Goal: Task Accomplishment & Management: Use online tool/utility

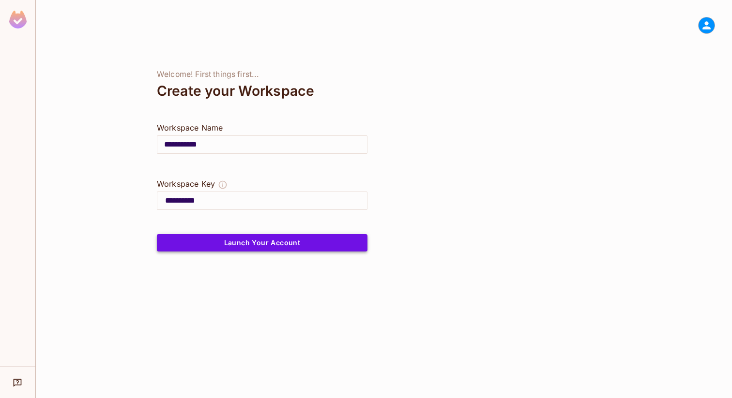
click at [249, 239] on button "Launch Your Account" at bounding box center [262, 242] width 211 height 17
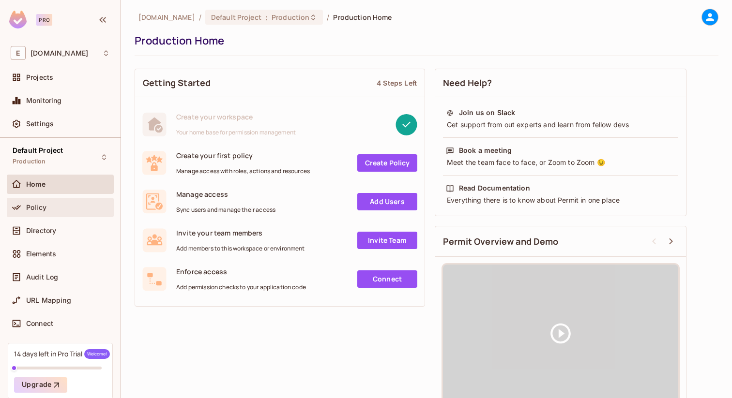
click at [45, 215] on div "Policy" at bounding box center [60, 207] width 107 height 19
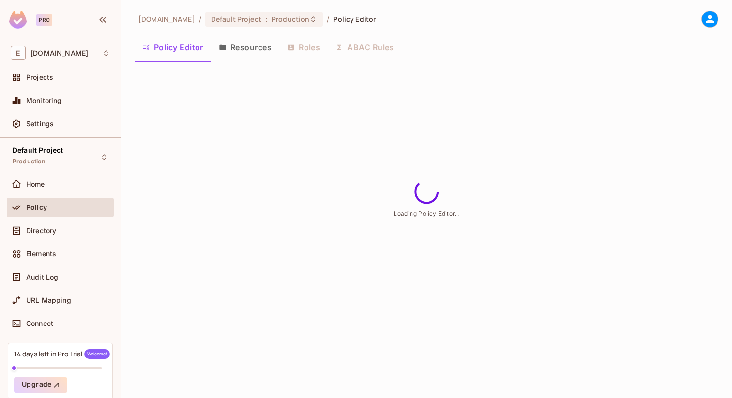
click at [245, 54] on button "Resources" at bounding box center [245, 47] width 68 height 24
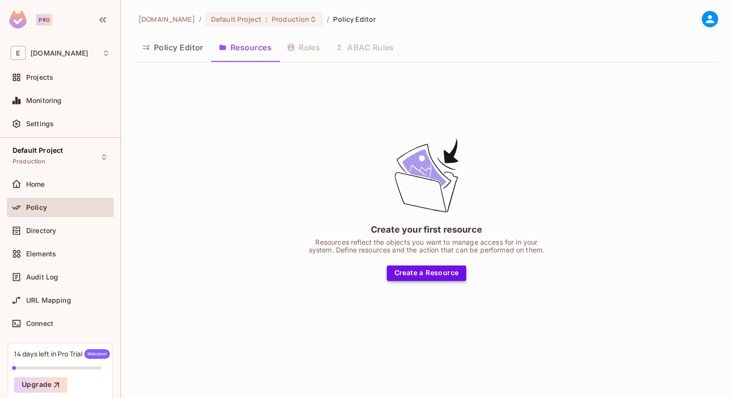
click at [420, 270] on button "Create a Resource" at bounding box center [427, 273] width 80 height 15
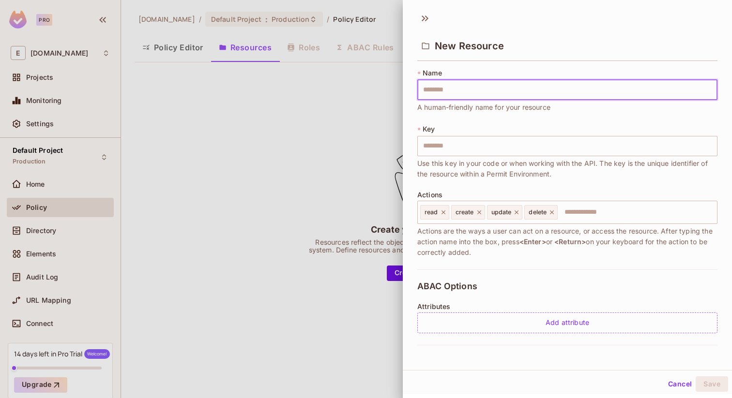
click at [482, 87] on input "text" at bounding box center [567, 90] width 300 height 20
type input "******"
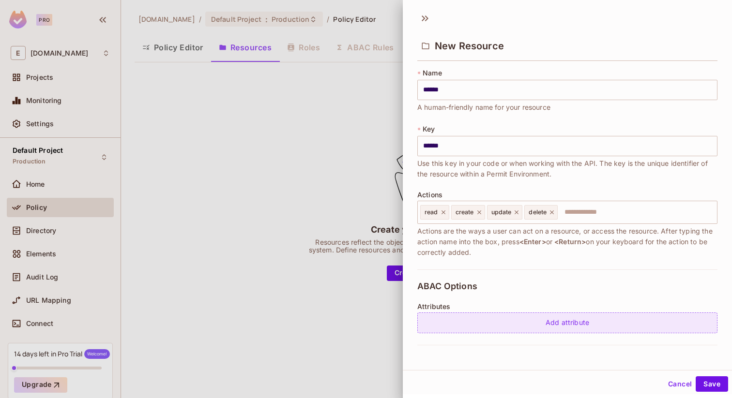
click at [574, 317] on div "Add attribute" at bounding box center [567, 323] width 300 height 21
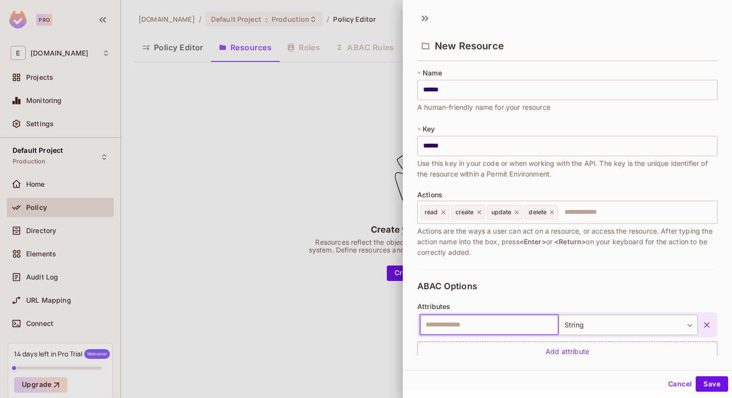
click at [514, 325] on input "text" at bounding box center [489, 325] width 139 height 20
type input "*****"
click at [697, 380] on button "Save" at bounding box center [712, 384] width 32 height 15
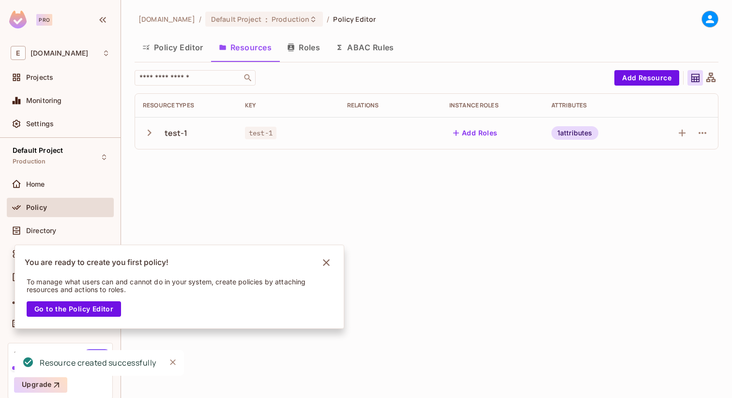
click at [711, 18] on icon at bounding box center [710, 19] width 12 height 12
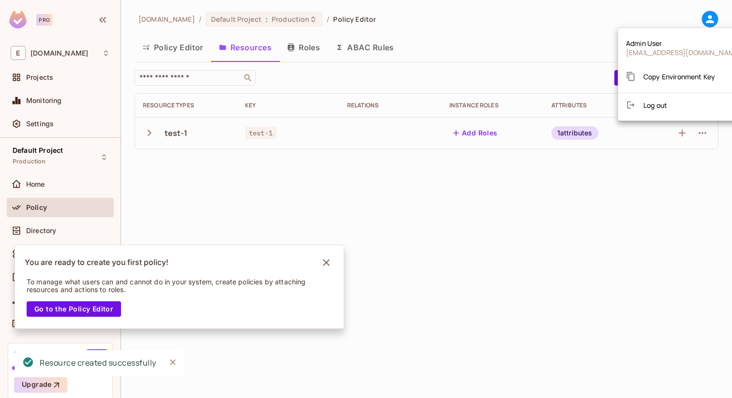
click at [666, 76] on span "Copy Environment Key" at bounding box center [679, 76] width 72 height 9
